Goal: Information Seeking & Learning: Understand process/instructions

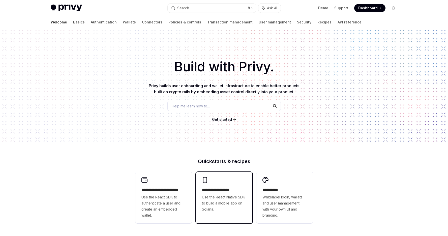
scroll to position [94, 0]
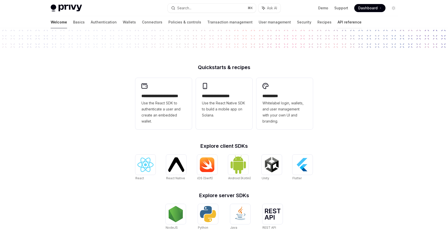
click at [338, 23] on link "API reference" at bounding box center [350, 22] width 24 height 12
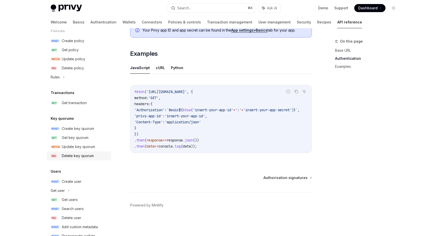
scroll to position [294, 0]
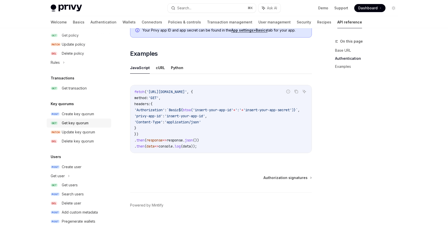
click at [84, 122] on div "Get key quorum" at bounding box center [75, 123] width 27 height 6
click at [84, 123] on div "Get key quorum" at bounding box center [75, 123] width 27 height 6
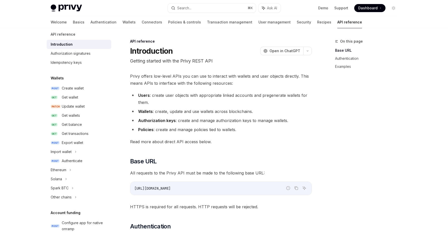
scroll to position [0, 0]
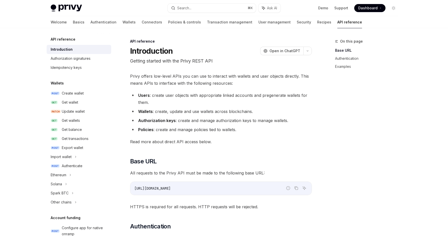
click at [160, 76] on span "Privy offers low-level APIs you can use to interact with wallets and user objec…" at bounding box center [221, 80] width 182 height 14
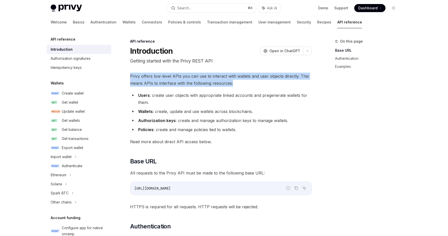
click at [160, 76] on span "Privy offers low-level APIs you can use to interact with wallets and user objec…" at bounding box center [221, 80] width 182 height 14
type textarea "*"
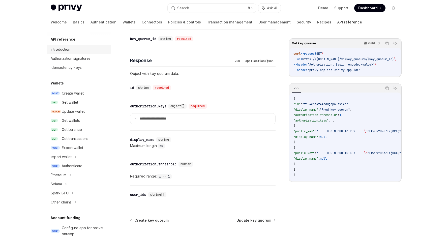
scroll to position [121, 0]
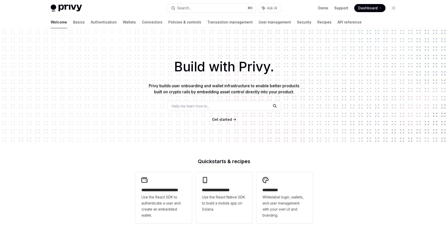
type textarea "*"
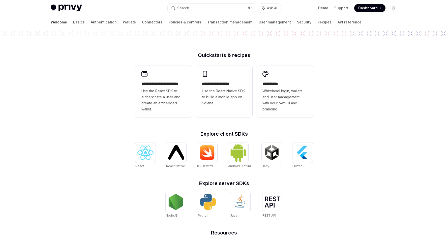
scroll to position [165, 0]
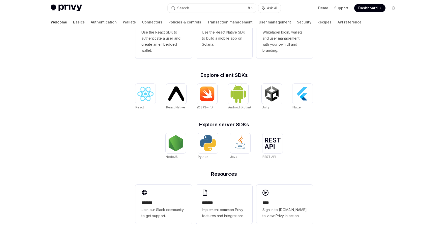
click at [233, 125] on h2 "Explore server SDKs" at bounding box center [224, 124] width 178 height 5
click at [207, 145] on img at bounding box center [208, 143] width 16 height 16
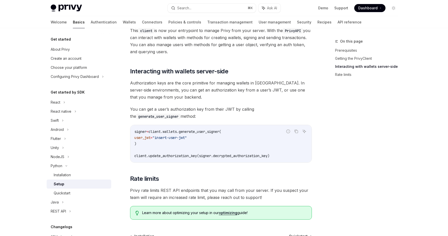
scroll to position [217, 0]
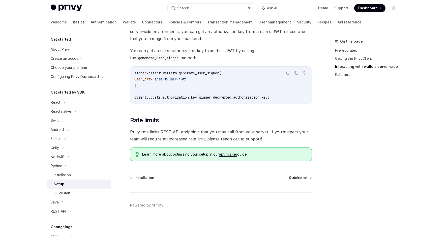
click at [172, 132] on span "Privy rate limits REST API endpoints that you may call from your server. If you…" at bounding box center [221, 135] width 182 height 14
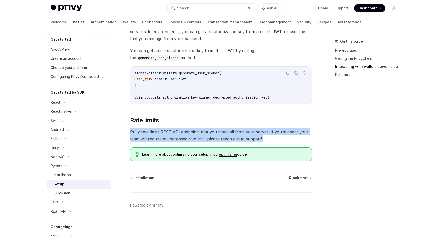
click at [172, 132] on span "Privy rate limits REST API endpoints that you may call from your server. If you…" at bounding box center [221, 135] width 182 height 14
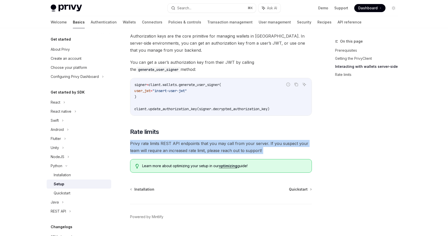
scroll to position [206, 0]
click at [80, 176] on div "Installation" at bounding box center [81, 175] width 55 height 6
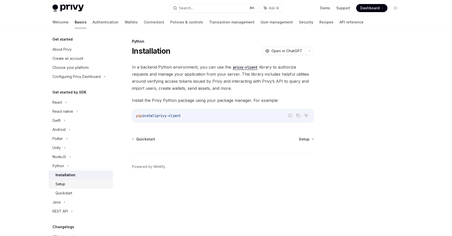
click at [79, 182] on div "Setup" at bounding box center [83, 184] width 55 height 6
click at [78, 183] on div "Setup" at bounding box center [83, 184] width 55 height 6
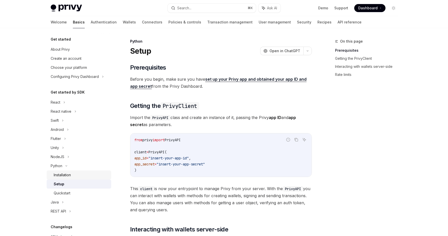
click at [79, 175] on div "Installation" at bounding box center [81, 175] width 55 height 6
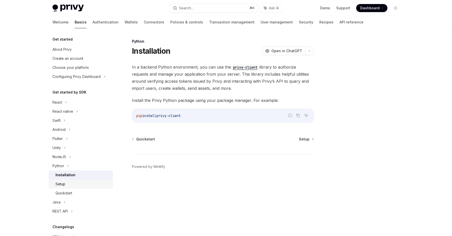
click at [80, 188] on link "Setup" at bounding box center [80, 184] width 65 height 9
click at [78, 194] on div "Quickstart" at bounding box center [83, 193] width 55 height 6
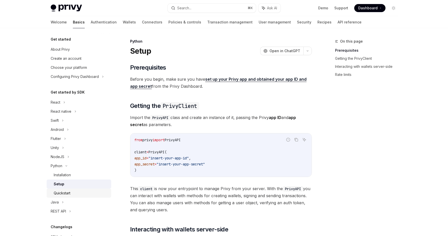
click at [79, 194] on div "Quickstart" at bounding box center [81, 193] width 55 height 6
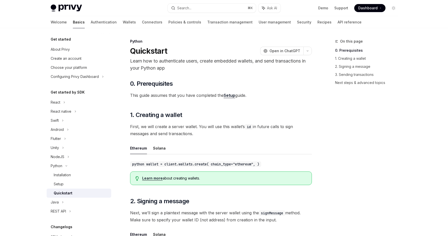
click at [203, 164] on code "python wallet = client.wallets.create( chain_type="ethereum", )" at bounding box center [195, 164] width 131 height 6
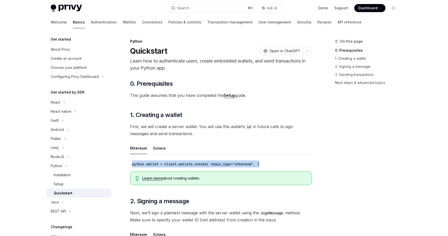
click at [203, 164] on code "python wallet = client.wallets.create( chain_type="ethereum", )" at bounding box center [195, 164] width 131 height 6
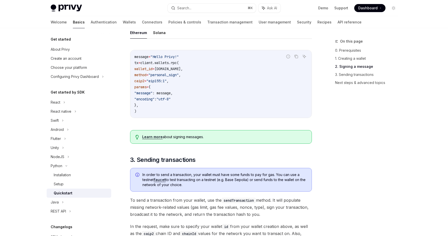
scroll to position [142, 0]
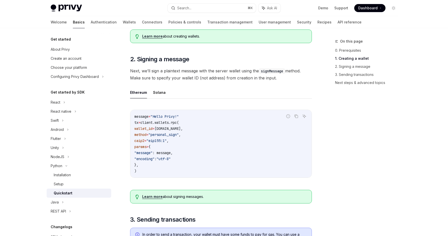
click at [161, 143] on span ""eip155:1"" at bounding box center [157, 141] width 20 height 5
click at [179, 123] on span "client.wallets.rpc(" at bounding box center [160, 122] width 38 height 5
click at [172, 130] on span "wallet.id," at bounding box center [169, 128] width 28 height 5
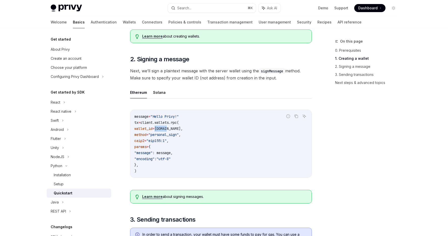
click at [172, 130] on span "wallet.id," at bounding box center [169, 128] width 28 height 5
click at [180, 129] on span "wallet.id," at bounding box center [169, 128] width 28 height 5
click at [166, 137] on span ""personal_sign"" at bounding box center [164, 134] width 30 height 5
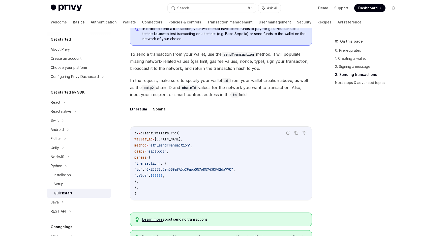
scroll to position [348, 0]
click at [161, 165] on span ""transaction"" at bounding box center [147, 163] width 26 height 5
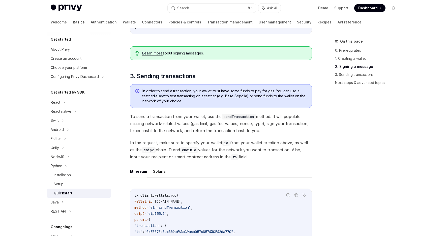
scroll to position [286, 0]
click at [173, 145] on span "In the request, make sure to specify your wallet id from your wallet creation a…" at bounding box center [221, 149] width 182 height 21
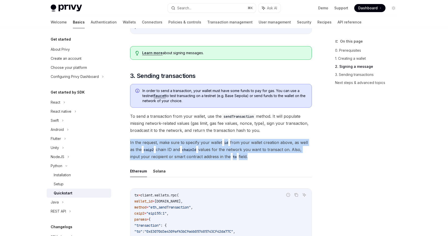
click at [173, 145] on span "In the request, make sure to specify your wallet id from your wallet creation a…" at bounding box center [221, 149] width 182 height 21
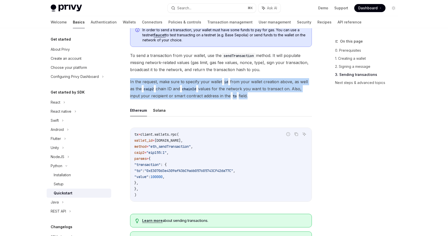
scroll to position [357, 0]
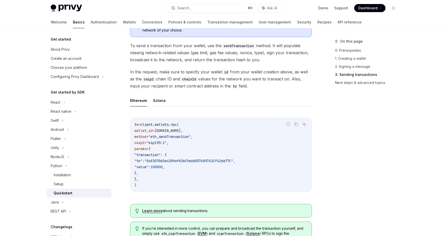
click at [168, 97] on ul "Ethereum Solana" at bounding box center [221, 101] width 182 height 12
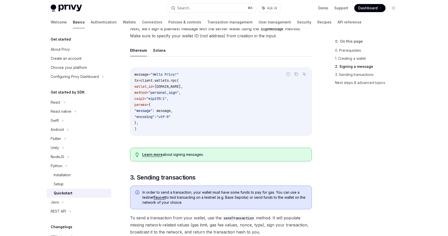
scroll to position [167, 0]
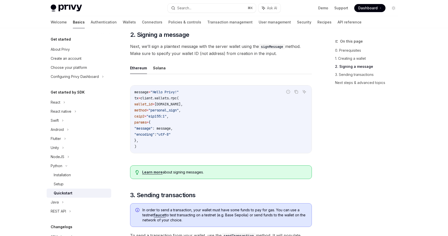
click at [156, 172] on link "Learn more" at bounding box center [152, 172] width 20 height 5
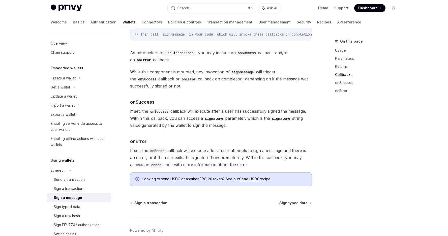
scroll to position [575, 0]
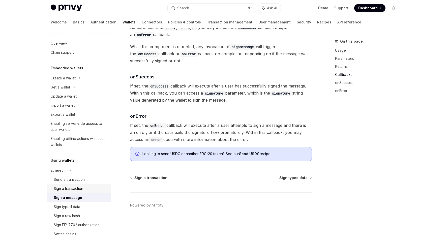
click at [85, 189] on div "Sign a transaction" at bounding box center [81, 189] width 55 height 6
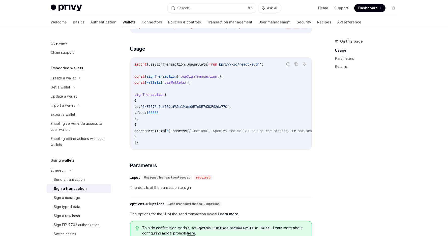
scroll to position [88, 0]
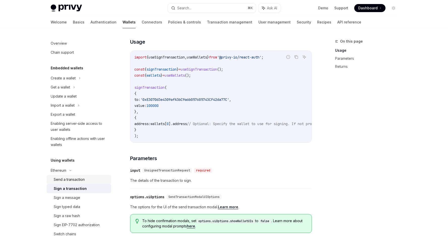
click at [84, 179] on div "Send a transaction" at bounding box center [69, 180] width 31 height 6
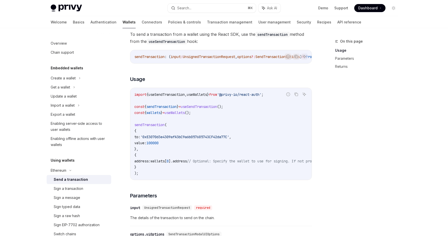
scroll to position [34, 0]
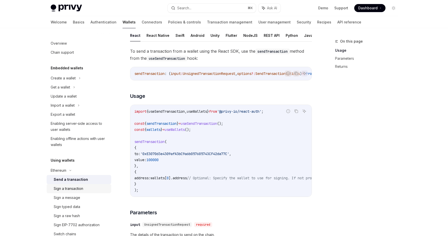
click at [77, 189] on div "Sign a transaction" at bounding box center [69, 189] width 30 height 6
click at [81, 188] on div "Sign a transaction" at bounding box center [69, 189] width 30 height 6
click at [85, 187] on div "Sign a transaction" at bounding box center [81, 189] width 55 height 6
click at [75, 191] on div "Sign a transaction" at bounding box center [69, 189] width 30 height 6
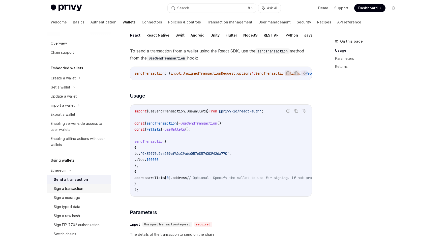
click at [89, 189] on div "Sign a transaction" at bounding box center [81, 189] width 55 height 6
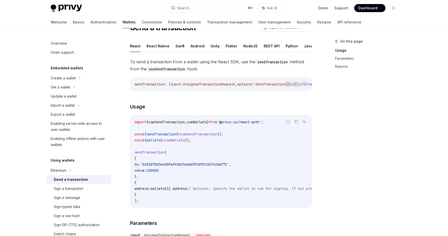
scroll to position [49, 0]
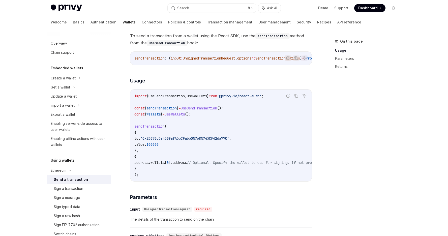
click at [153, 127] on span "sendTransaction" at bounding box center [149, 126] width 30 height 5
copy span "sendTransaction"
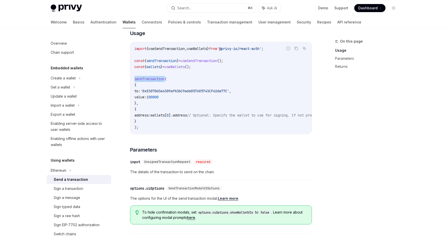
scroll to position [110, 0]
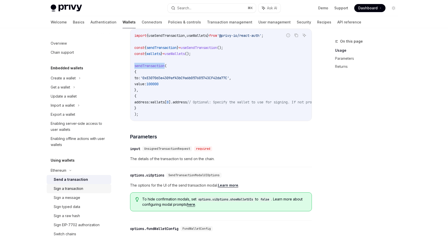
click at [81, 190] on div "Sign a transaction" at bounding box center [69, 189] width 30 height 6
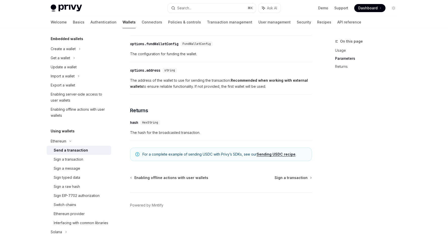
scroll to position [299, 0]
click at [287, 179] on span "Sign a transaction" at bounding box center [291, 177] width 33 height 5
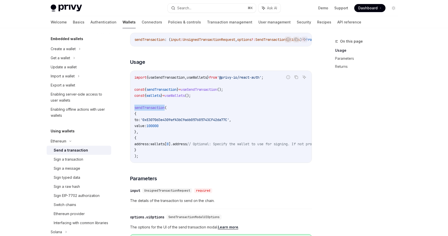
scroll to position [0, 0]
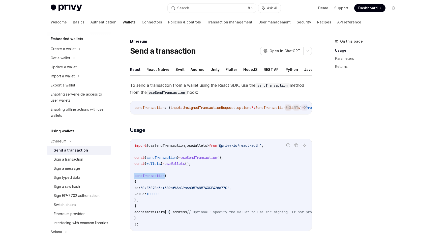
click at [288, 70] on button "Python" at bounding box center [292, 70] width 12 height 12
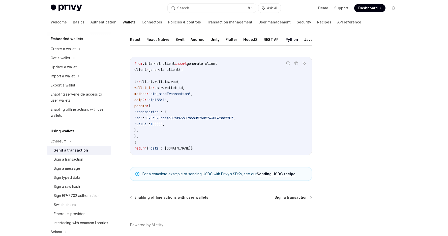
scroll to position [30, 0]
click at [246, 40] on button "NodeJS" at bounding box center [250, 39] width 14 height 12
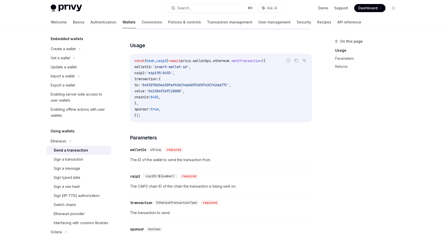
scroll to position [210, 0]
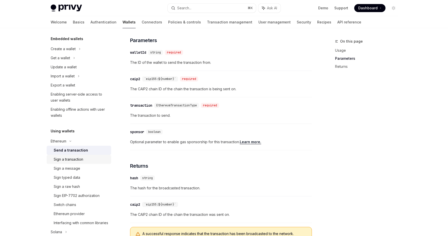
click at [68, 158] on div "Sign a transaction" at bounding box center [69, 159] width 30 height 6
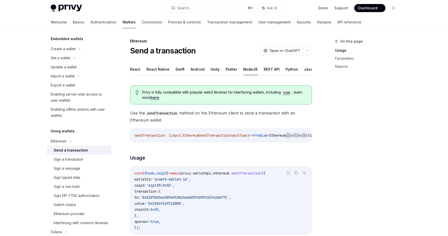
scroll to position [0, 0]
click at [290, 72] on button "Python" at bounding box center [292, 70] width 12 height 12
type textarea "*"
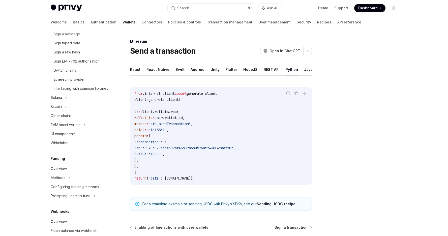
scroll to position [166, 0]
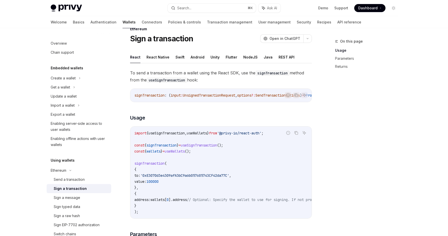
scroll to position [96, 0]
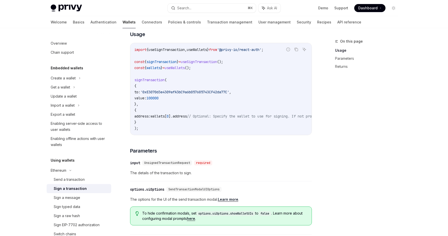
click at [241, 150] on div "To send a transaction from a wallet using the React SDK, use the signTransactio…" at bounding box center [221, 164] width 182 height 357
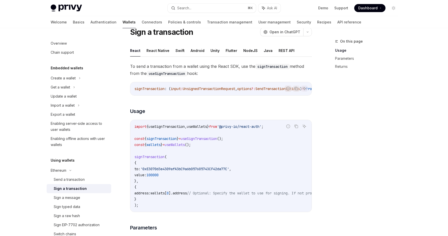
scroll to position [0, 0]
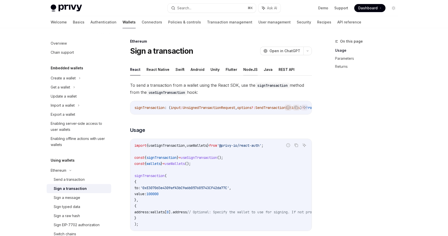
click at [249, 71] on button "NodeJS" at bounding box center [250, 70] width 14 height 12
type textarea "*"
